Goal: Transaction & Acquisition: Purchase product/service

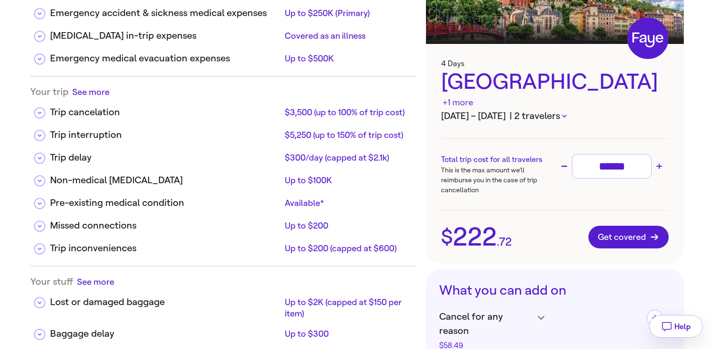
scroll to position [100, 0]
click at [555, 109] on button "| 2 travelers" at bounding box center [537, 116] width 57 height 14
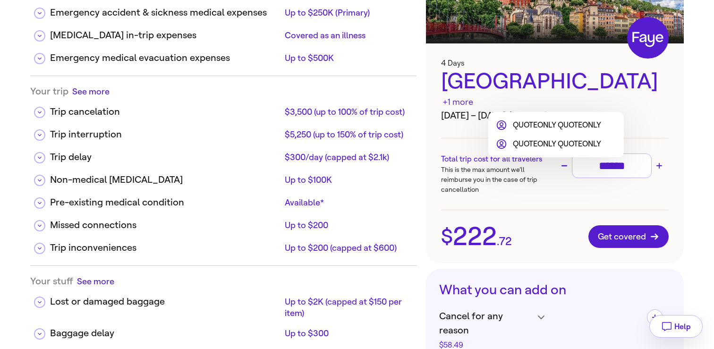
click at [577, 123] on li "QUOTEONLY QUOTEONLY" at bounding box center [548, 124] width 105 height 11
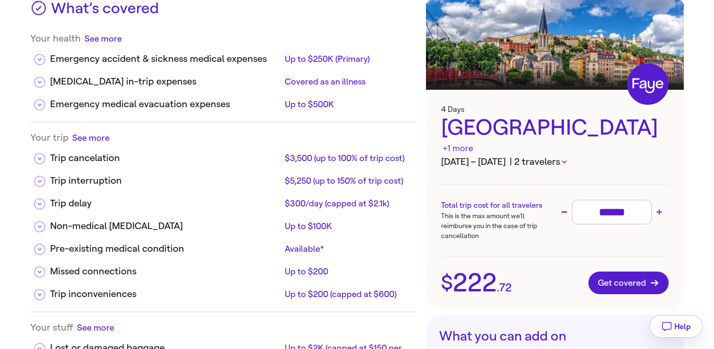
scroll to position [64, 0]
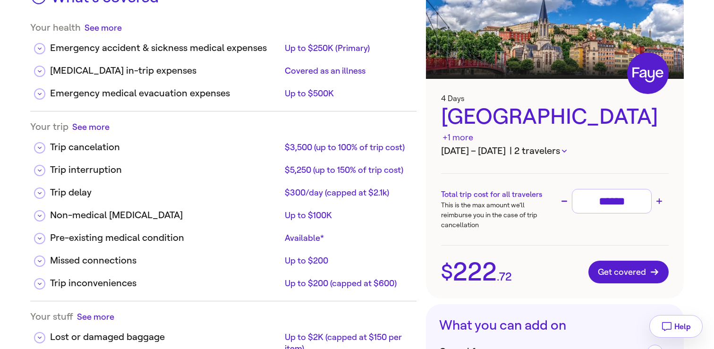
click at [544, 144] on button "| 2 travelers" at bounding box center [537, 151] width 57 height 14
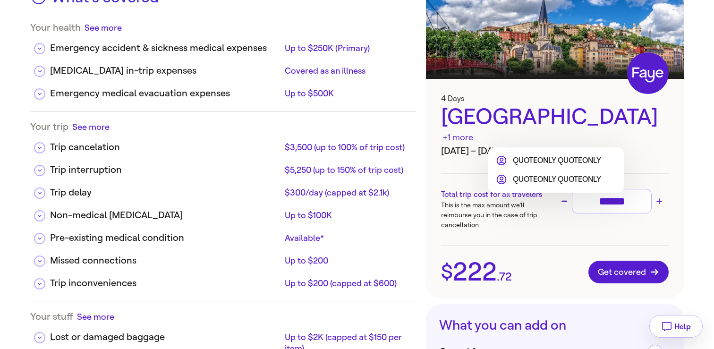
click at [537, 225] on div at bounding box center [357, 174] width 714 height 349
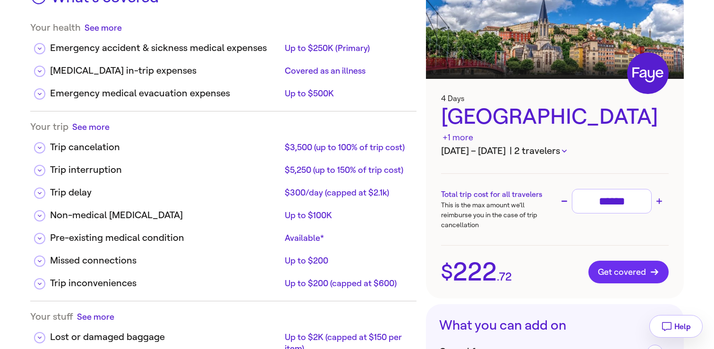
click at [610, 267] on span "Get covered" at bounding box center [628, 271] width 61 height 9
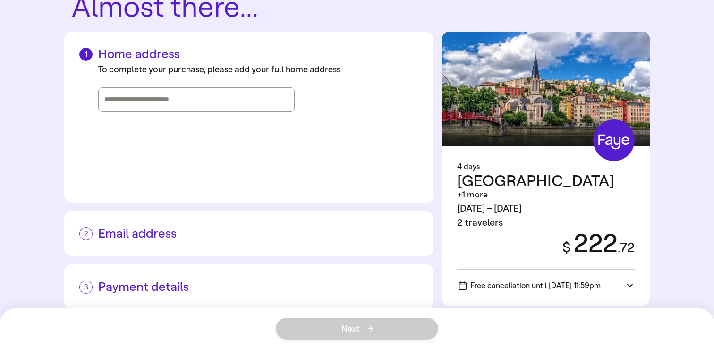
scroll to position [69, 0]
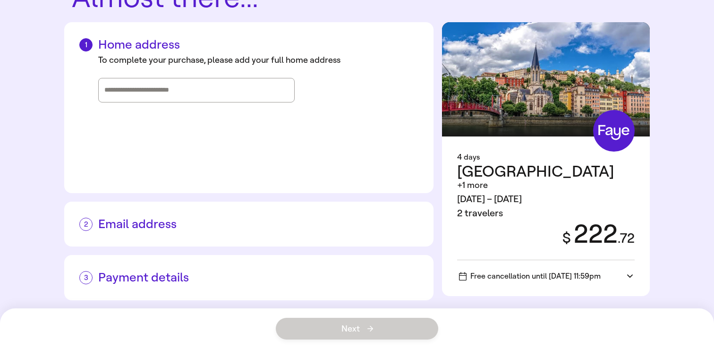
click at [339, 220] on h2 "Email address" at bounding box center [248, 224] width 339 height 15
click at [187, 95] on input "Street address, city, state" at bounding box center [196, 90] width 184 height 14
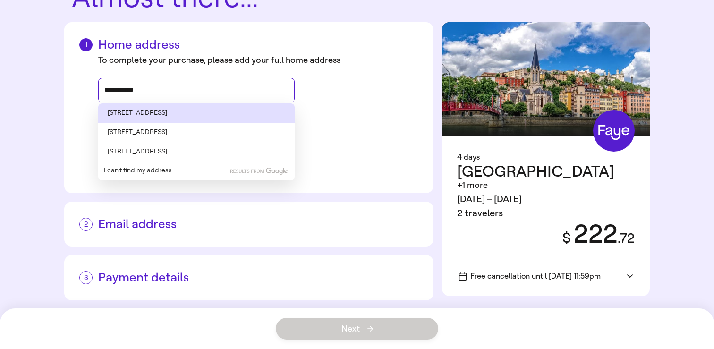
click at [165, 110] on li "[STREET_ADDRESS]" at bounding box center [196, 112] width 196 height 19
type input "**********"
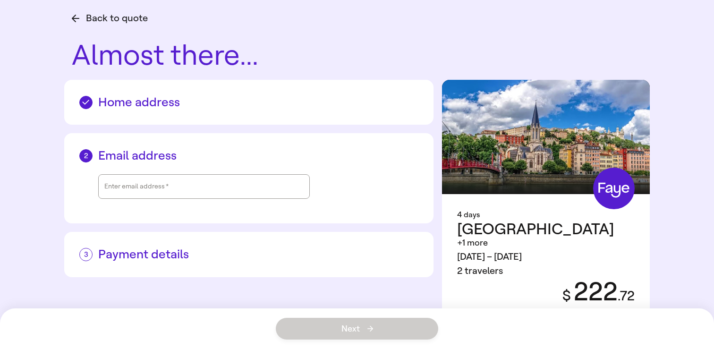
scroll to position [0, 0]
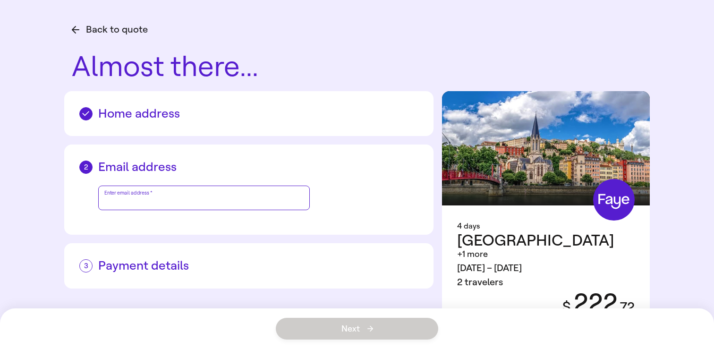
click at [130, 196] on div "Enter email address   *" at bounding box center [203, 198] width 199 height 24
click at [145, 154] on div "Email address Enter email address   *" at bounding box center [248, 189] width 369 height 90
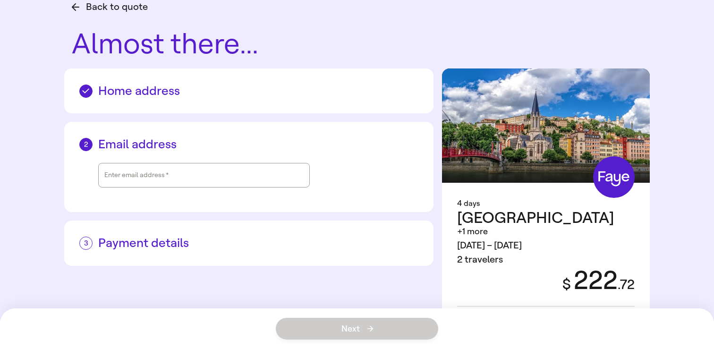
scroll to position [25, 0]
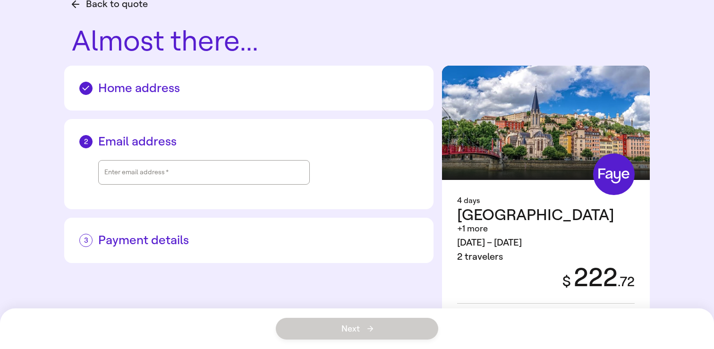
click at [139, 235] on h2 "Payment details" at bounding box center [248, 240] width 339 height 15
click at [510, 304] on div "Free cancellation until [DATE] 11:59pm" at bounding box center [546, 314] width 174 height 20
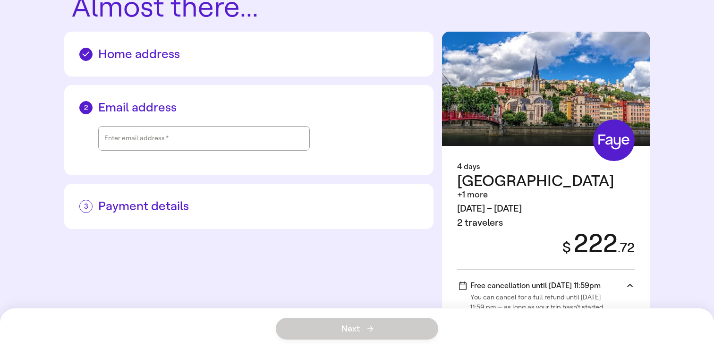
scroll to position [77, 0]
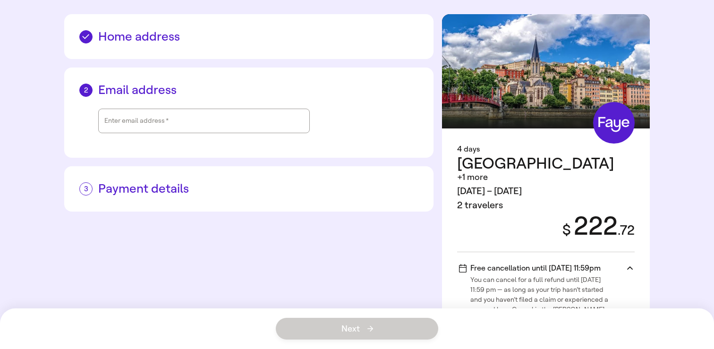
click at [552, 273] on span "You can cancel for a full refund until [DATE] 11:59 pm — as long as your trip h…" at bounding box center [541, 298] width 142 height 51
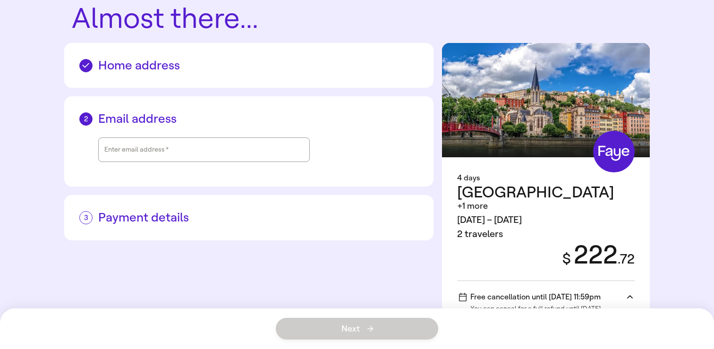
scroll to position [0, 0]
